Goal: Task Accomplishment & Management: Use online tool/utility

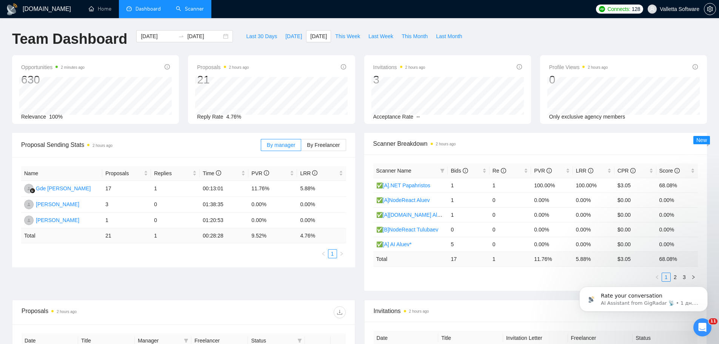
click at [192, 11] on link "Scanner" at bounding box center [190, 9] width 28 height 6
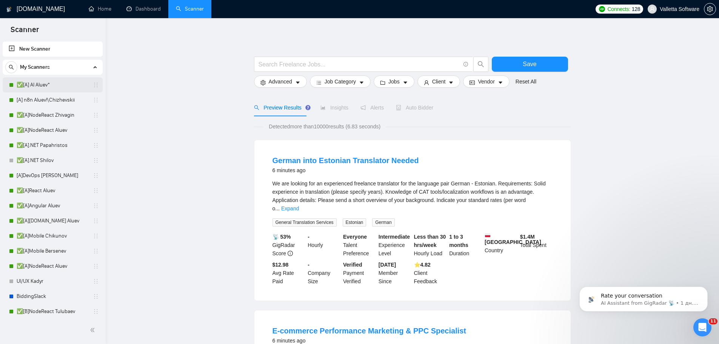
click at [53, 86] on link "✅[A] AI Aluev*" at bounding box center [53, 84] width 72 height 15
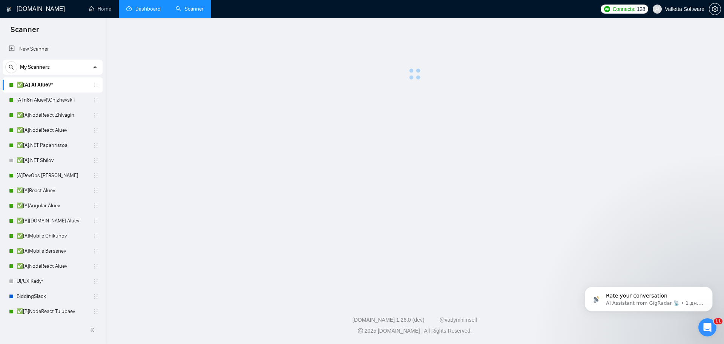
click at [157, 9] on link "Dashboard" at bounding box center [143, 9] width 34 height 6
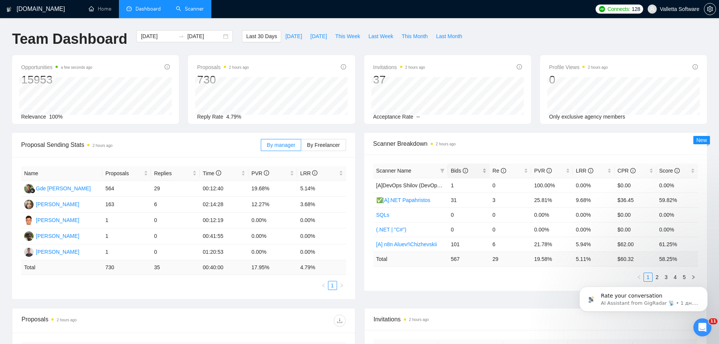
click at [480, 173] on span "Bids" at bounding box center [465, 170] width 30 height 8
click at [479, 173] on span "Bids" at bounding box center [465, 170] width 30 height 8
click at [353, 35] on span "This Week" at bounding box center [347, 36] width 25 height 8
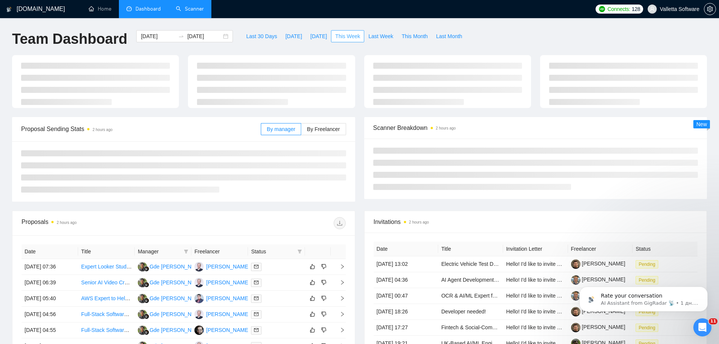
type input "2025-09-08"
type input "2025-09-14"
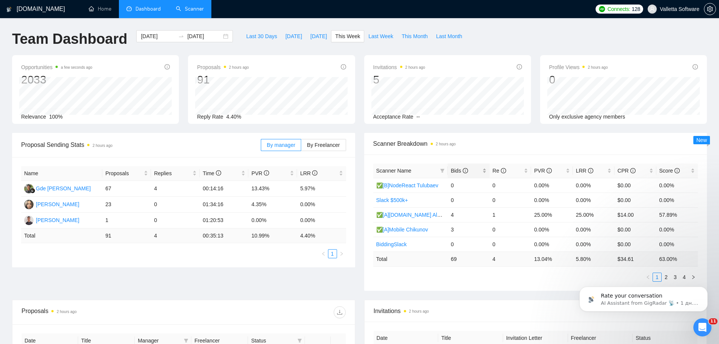
click at [462, 166] on div "Bids" at bounding box center [467, 170] width 35 height 8
click at [372, 38] on span "Last Week" at bounding box center [380, 36] width 25 height 8
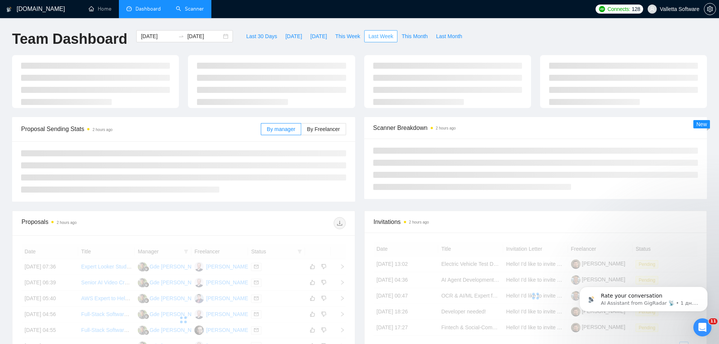
type input "2025-09-01"
type input "2025-09-07"
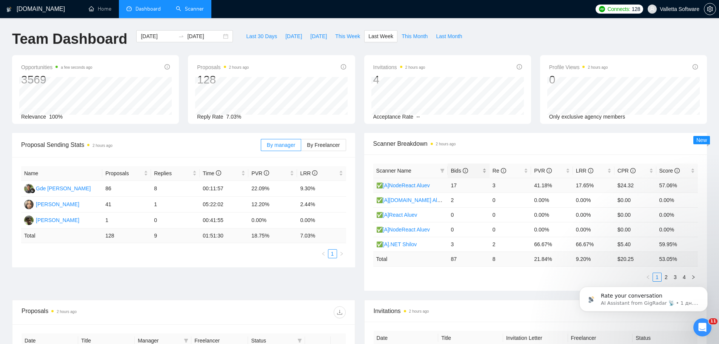
click at [467, 173] on span "Bids" at bounding box center [458, 170] width 17 height 6
click at [337, 37] on span "This Week" at bounding box center [347, 36] width 25 height 8
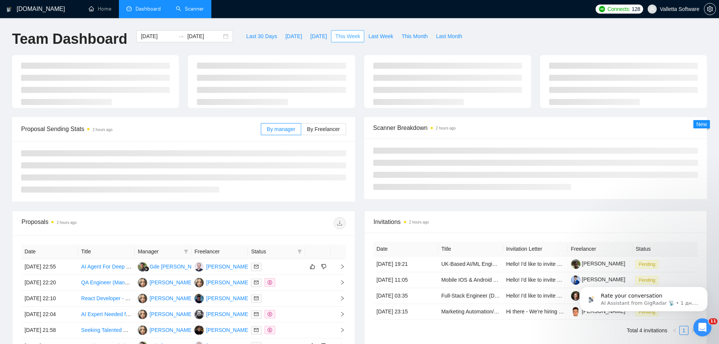
type input "2025-09-08"
type input "2025-09-14"
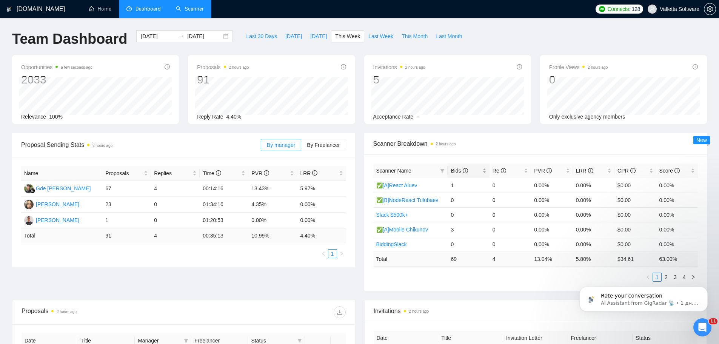
click at [476, 167] on span "Bids" at bounding box center [465, 170] width 30 height 8
drag, startPoint x: 420, startPoint y: 199, endPoint x: 419, endPoint y: 206, distance: 7.6
click at [202, 6] on link "Scanner" at bounding box center [190, 9] width 28 height 6
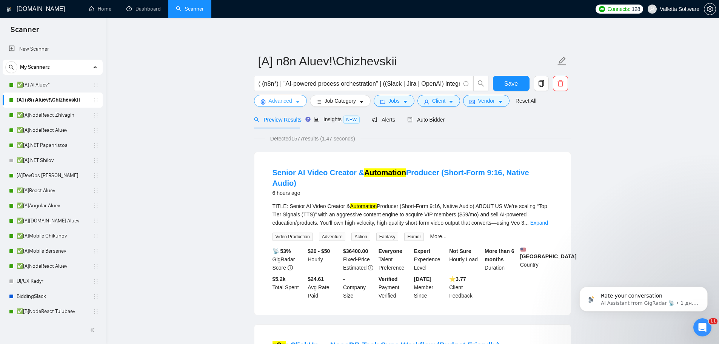
click at [289, 101] on span "Advanced" at bounding box center [280, 101] width 23 height 8
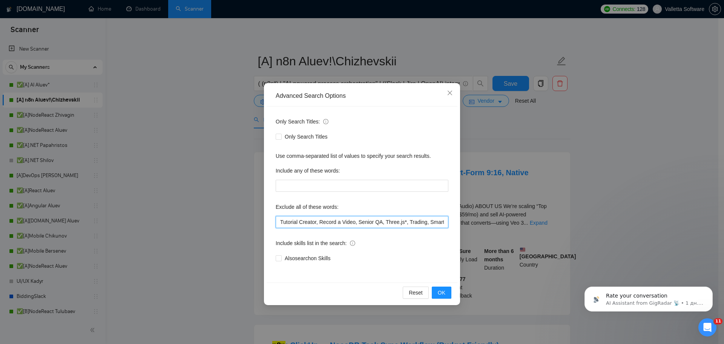
click at [281, 221] on input "Tutorial Creator, Record a Video, Senior QA, Three.js*, Trading, SmartCast*, TV…" at bounding box center [362, 222] width 173 height 12
paste input ""content creator*","
type input ""content creator*", Tutorial Creator, Record a Video, Senior QA, Three.js*, Tra…"
click at [449, 293] on button "OK" at bounding box center [442, 292] width 20 height 12
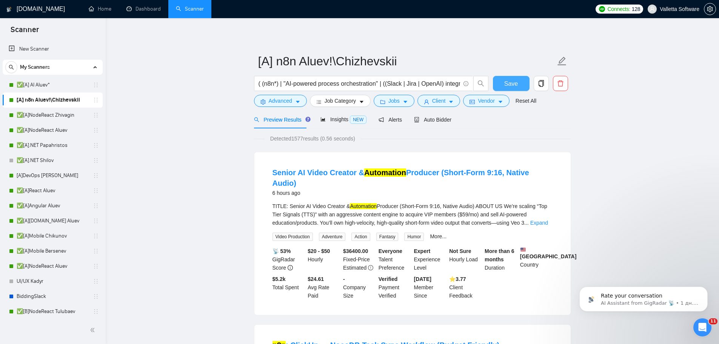
drag, startPoint x: 517, startPoint y: 80, endPoint x: 408, endPoint y: 2, distance: 134.1
click at [517, 80] on button "Save" at bounding box center [511, 83] width 37 height 15
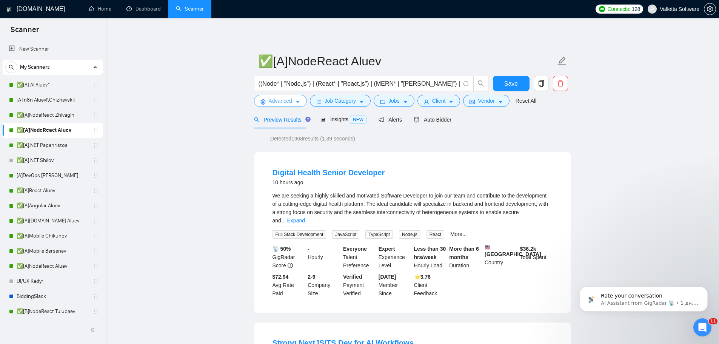
click at [284, 102] on span "Advanced" at bounding box center [280, 101] width 23 height 8
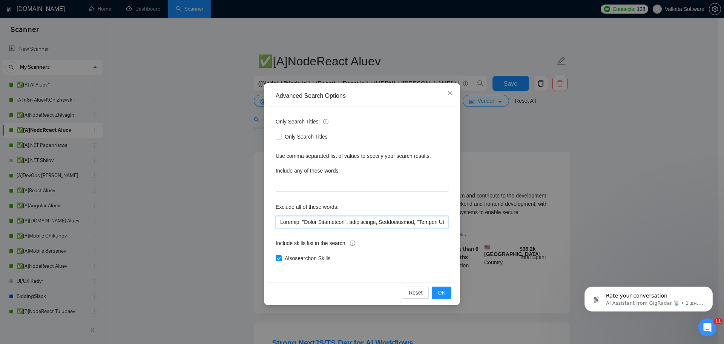
click at [279, 222] on input "text" at bounding box center [362, 222] width 173 height 12
paste input ""content creator*","
type input ""content creator*", Manager, "Sales Specialist", researchers, Troubleshoot, "Ze…"
click at [441, 291] on span "OK" at bounding box center [442, 292] width 8 height 8
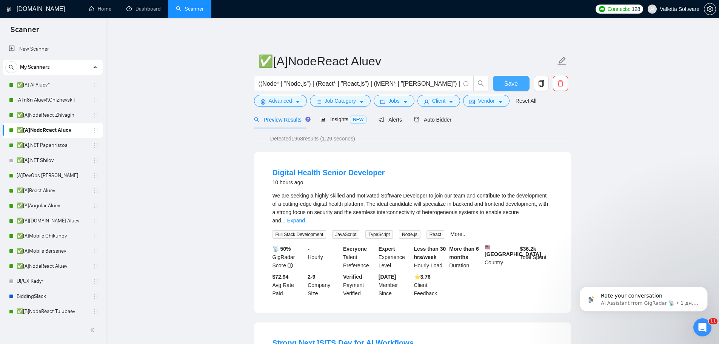
click at [515, 84] on span "Save" at bounding box center [511, 83] width 14 height 9
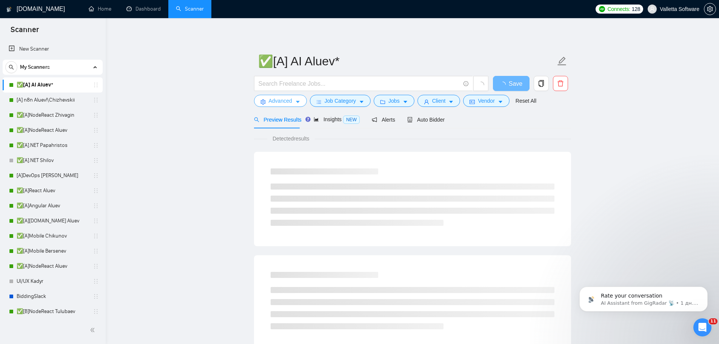
click at [299, 99] on span "caret-down" at bounding box center [297, 102] width 5 height 6
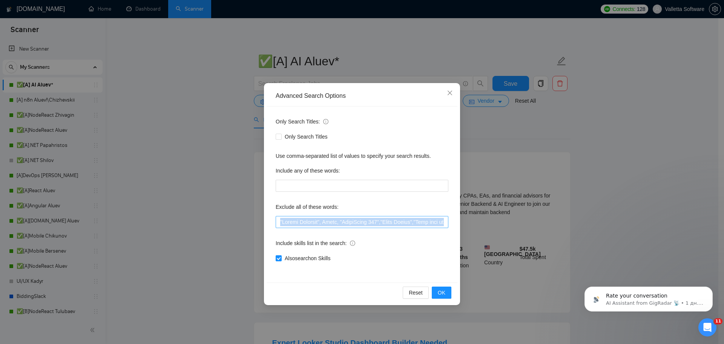
drag, startPoint x: 310, startPoint y: 230, endPoint x: 442, endPoint y: 225, distance: 132.1
click at [442, 225] on div "Only Search Titles: Only Search Titles Use comma-separated list of values to sp…" at bounding box center [362, 194] width 191 height 176
drag, startPoint x: 420, startPoint y: 223, endPoint x: 80, endPoint y: 205, distance: 341.1
click at [80, 205] on div "Advanced Search Options Only Search Titles: Only Search Titles Use comma-separa…" at bounding box center [362, 172] width 724 height 344
click at [244, 218] on div "Advanced Search Options Only Search Titles: Only Search Titles Use comma-separa…" at bounding box center [362, 172] width 724 height 344
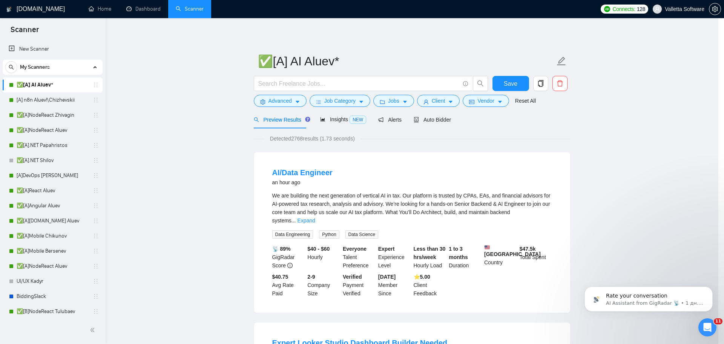
click at [281, 224] on div "Advanced Search Options Only Search Titles: Only Search Titles Use comma-separa…" at bounding box center [362, 172] width 724 height 344
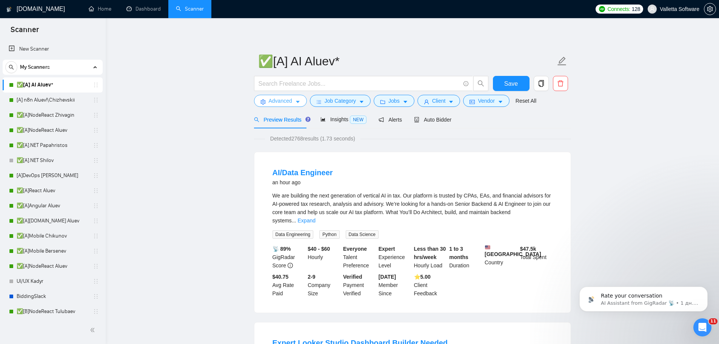
click at [281, 100] on span "Advanced" at bounding box center [280, 101] width 23 height 8
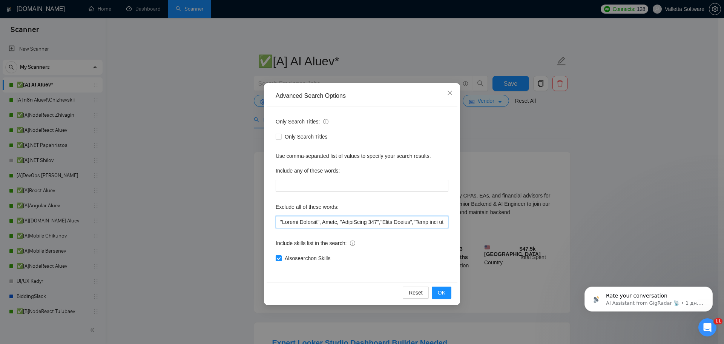
click at [284, 218] on input "text" at bounding box center [362, 222] width 173 height 12
paste input "content creator"
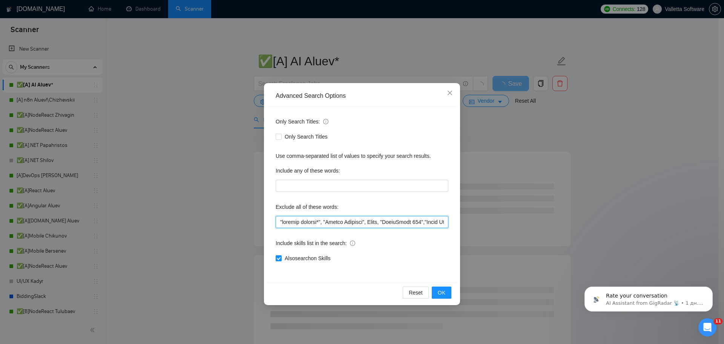
drag, startPoint x: 325, startPoint y: 223, endPoint x: 270, endPoint y: 224, distance: 54.7
click at [259, 222] on div "Advanced Search Options Only Search Titles: Only Search Titles Use comma-separa…" at bounding box center [362, 172] width 724 height 344
type input ""content creator*", "Google Analytic", Revit, "SharePoint 365","Video Prompt","…"
click at [439, 290] on span "OK" at bounding box center [442, 292] width 8 height 8
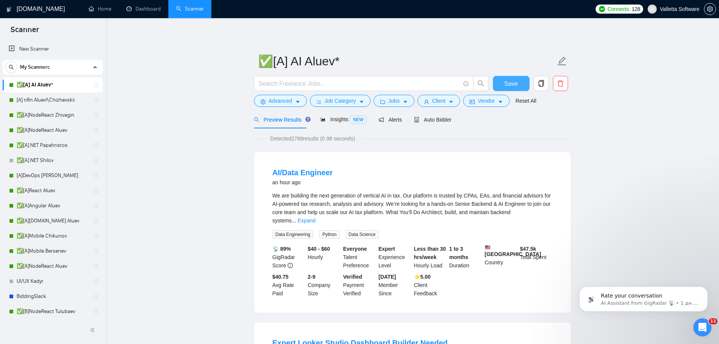
click at [508, 80] on span "Save" at bounding box center [511, 83] width 14 height 9
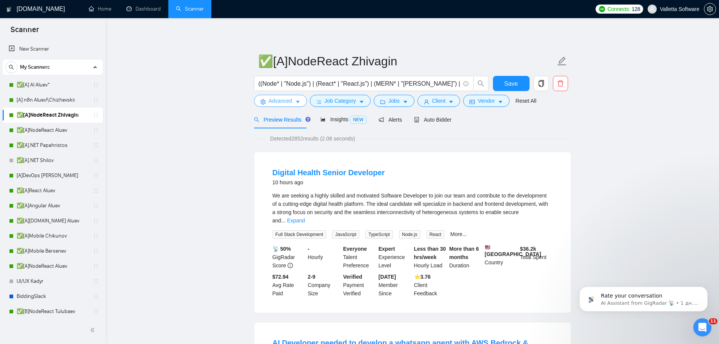
click at [275, 95] on button "Advanced" at bounding box center [280, 101] width 53 height 12
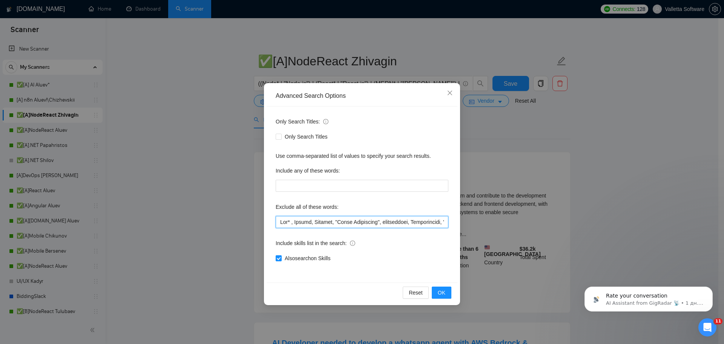
click at [276, 223] on input "text" at bounding box center [362, 222] width 173 height 12
paste input ""content creator*","
type input ""loremip dolorsi*", Ame* , Consec, Adipisc, "Elits Doeiusmodt", incididuntu, La…"
click at [442, 295] on span "OK" at bounding box center [442, 292] width 8 height 8
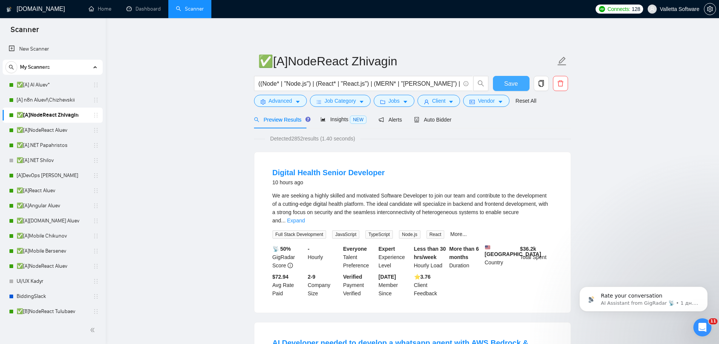
click at [502, 90] on button "Save" at bounding box center [511, 83] width 37 height 15
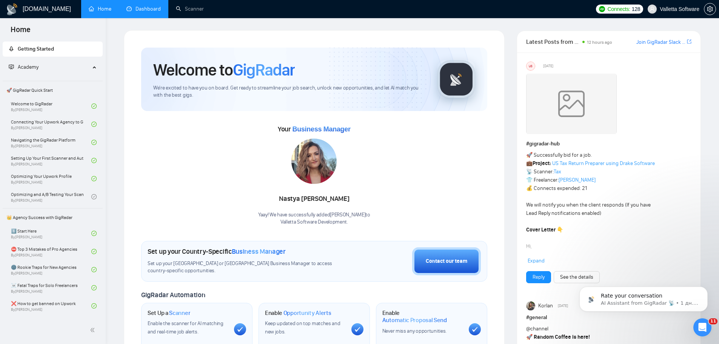
click at [140, 10] on link "Dashboard" at bounding box center [143, 9] width 34 height 6
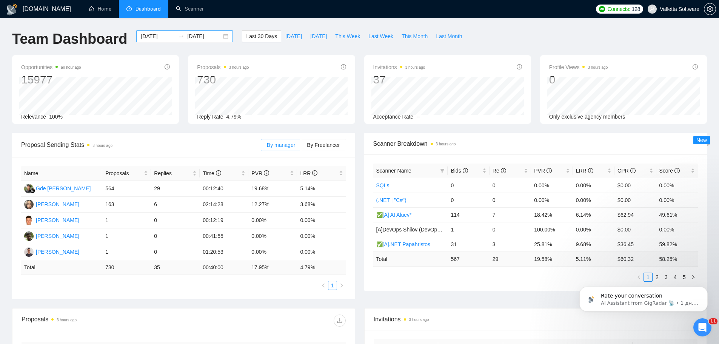
click at [146, 37] on input "[DATE]" at bounding box center [158, 36] width 34 height 8
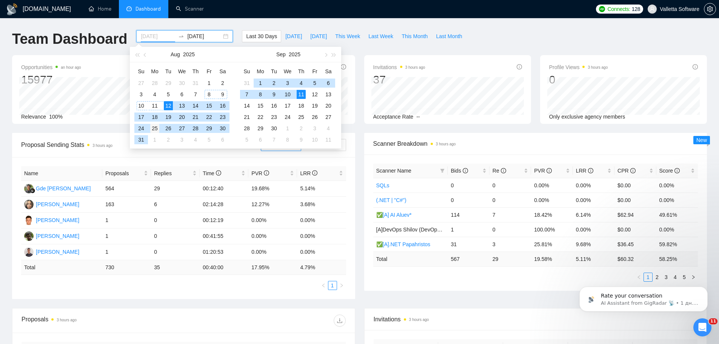
type input "[DATE]"
click at [154, 127] on div "25" at bounding box center [154, 128] width 9 height 9
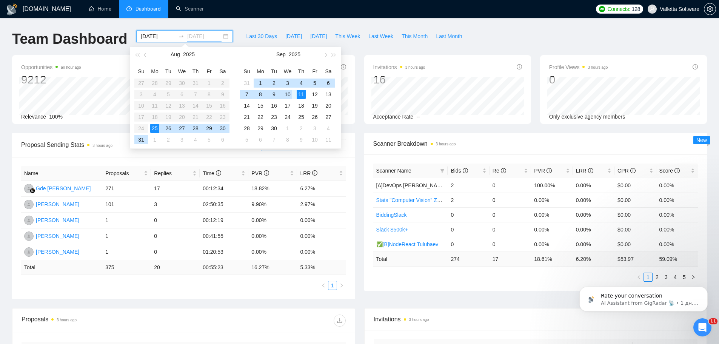
type input "[DATE]"
click at [299, 94] on div "11" at bounding box center [300, 94] width 9 height 9
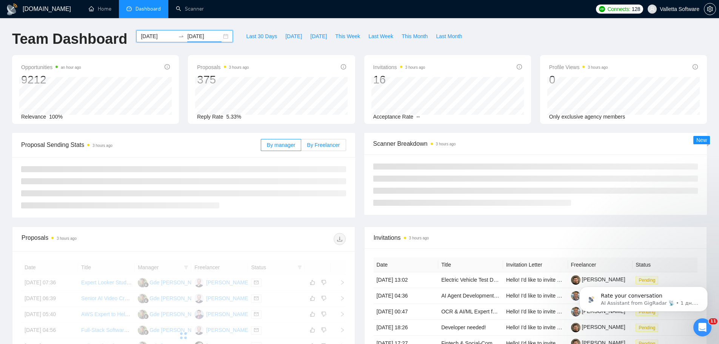
click at [325, 145] on span "By Freelancer" at bounding box center [323, 145] width 33 height 6
click at [301, 147] on input "By Freelancer" at bounding box center [301, 147] width 0 height 0
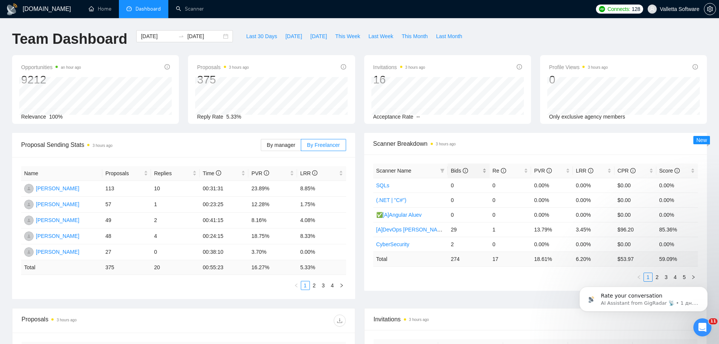
click at [474, 166] on span "Bids" at bounding box center [465, 170] width 30 height 8
click at [707, 289] on button "Dismiss notification" at bounding box center [705, 289] width 10 height 10
